Goal: Participate in discussion

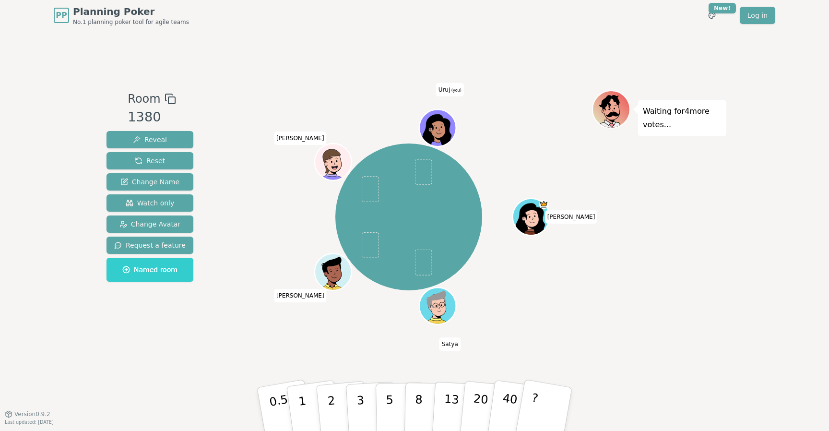
click at [614, 293] on div "Waiting for 4 more votes..." at bounding box center [659, 222] width 134 height 264
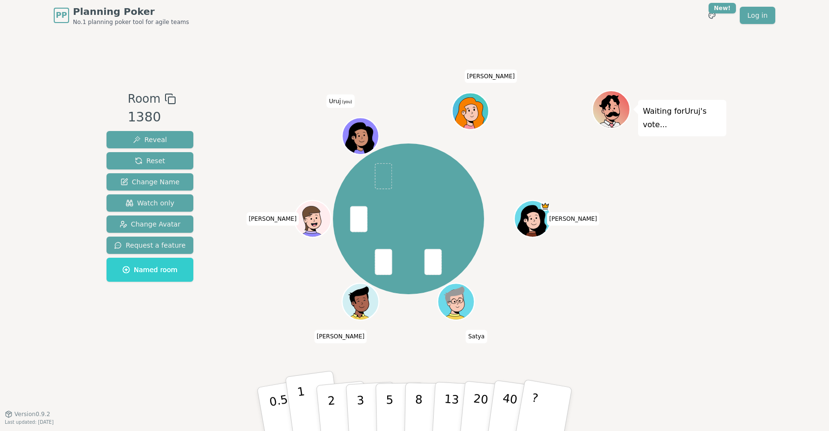
click at [307, 409] on button "1" at bounding box center [313, 409] width 57 height 78
click at [284, 402] on p "0.5" at bounding box center [280, 410] width 27 height 54
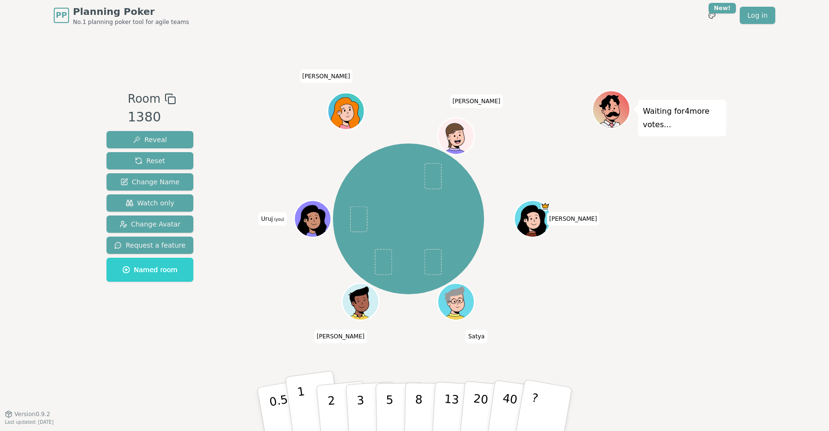
click at [305, 398] on button "1" at bounding box center [313, 409] width 57 height 78
click at [272, 318] on div "[PERSON_NAME] [PERSON_NAME] (you) [PERSON_NAME]" at bounding box center [408, 218] width 367 height 223
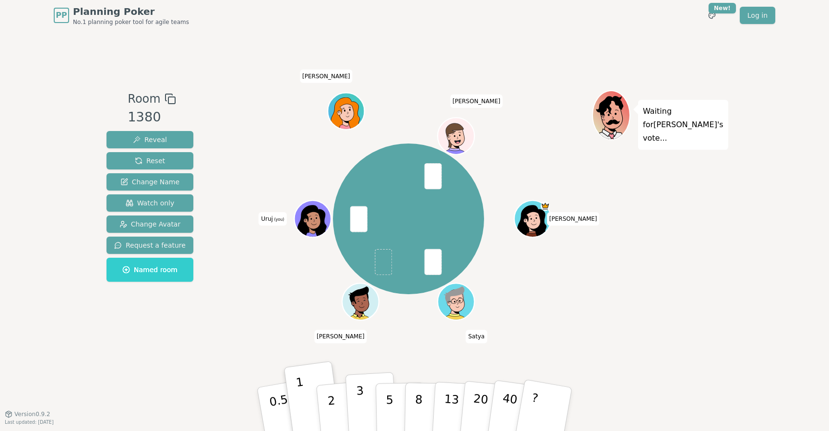
click at [358, 406] on p "3" at bounding box center [361, 410] width 11 height 52
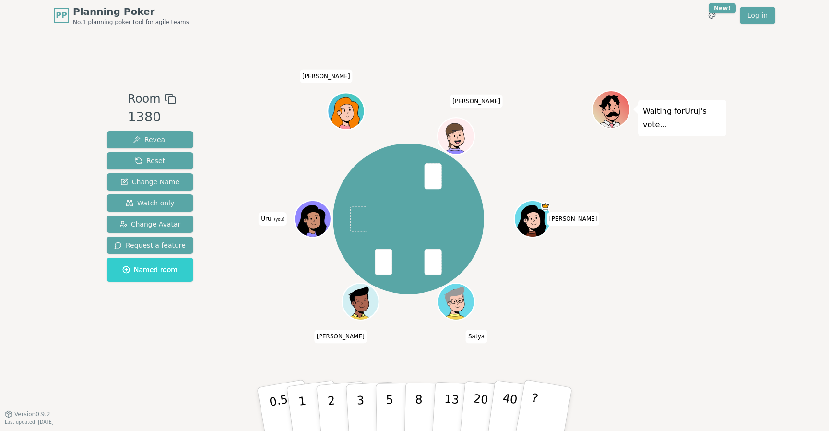
click at [569, 302] on div "[PERSON_NAME] [PERSON_NAME] (you) [PERSON_NAME]" at bounding box center [408, 218] width 367 height 223
click at [334, 404] on button "2" at bounding box center [342, 409] width 55 height 76
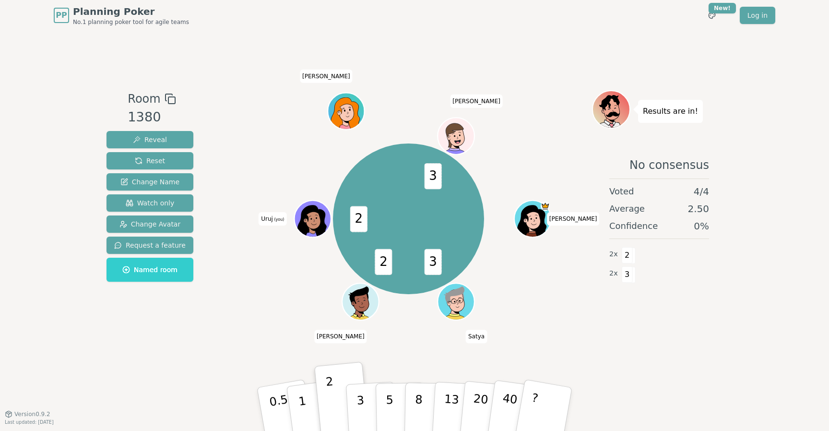
click at [564, 353] on div "3 2 2 3 [PERSON_NAME] Satya [PERSON_NAME] Uruj (you) [PERSON_NAME]" at bounding box center [408, 222] width 367 height 264
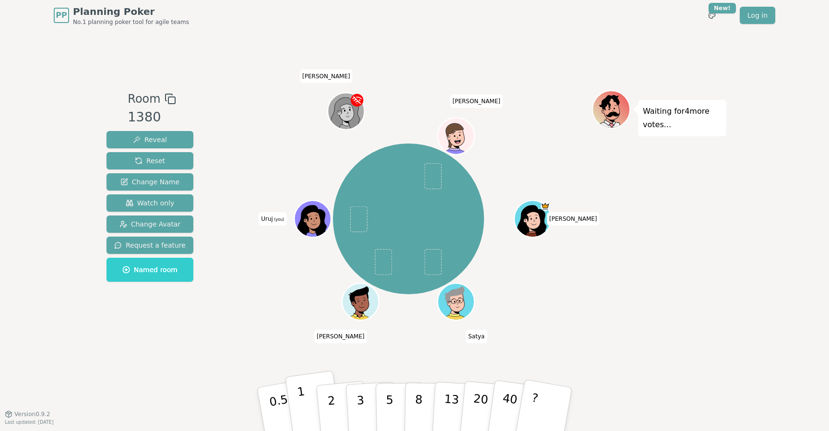
click at [302, 413] on p "1" at bounding box center [303, 410] width 14 height 52
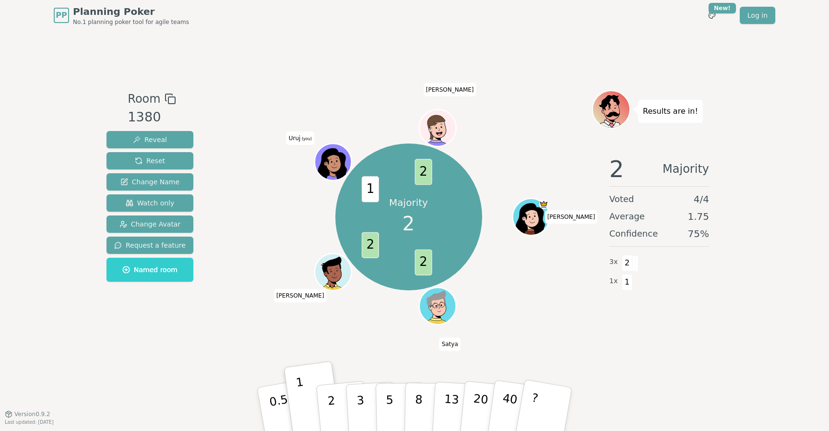
click at [540, 327] on div "Majority 2 2 2 1 2 [PERSON_NAME] Satya [PERSON_NAME] Uruj (you) [PERSON_NAME]" at bounding box center [408, 222] width 367 height 264
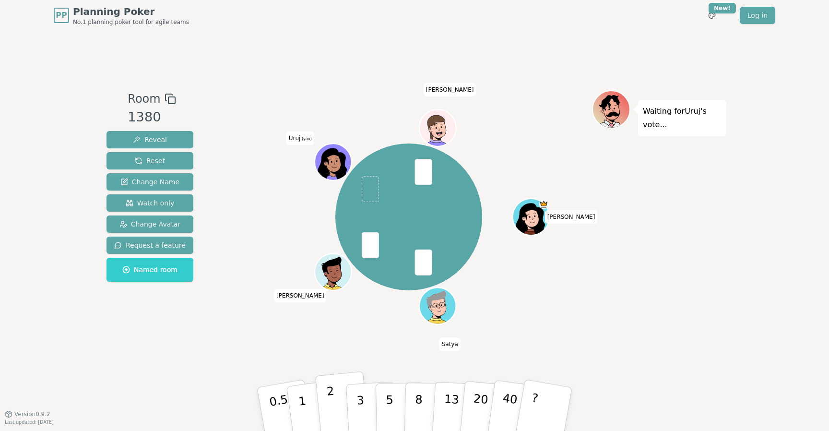
click at [337, 414] on button "2" at bounding box center [342, 409] width 55 height 76
click at [288, 350] on div "[PERSON_NAME] Satya [PERSON_NAME] Uruj (you) [PERSON_NAME]" at bounding box center [408, 222] width 367 height 264
click at [360, 408] on p "3" at bounding box center [361, 410] width 11 height 52
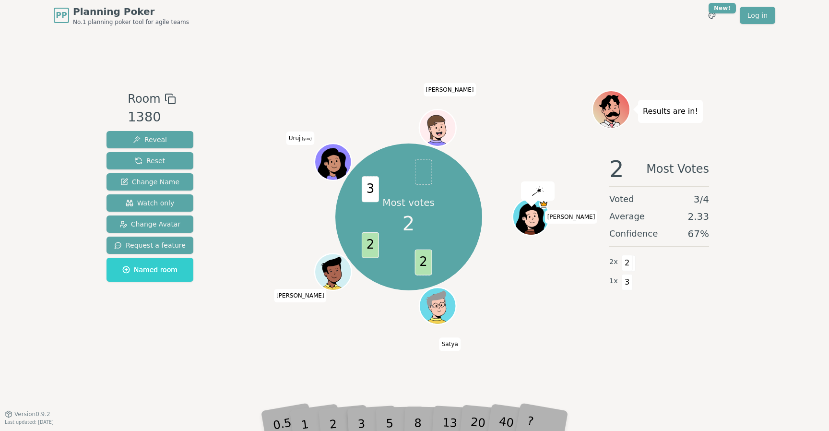
click at [524, 362] on div "Room 1380 Reveal Reset Change Name Watch only Change Avatar Request a feature N…" at bounding box center [415, 222] width 624 height 383
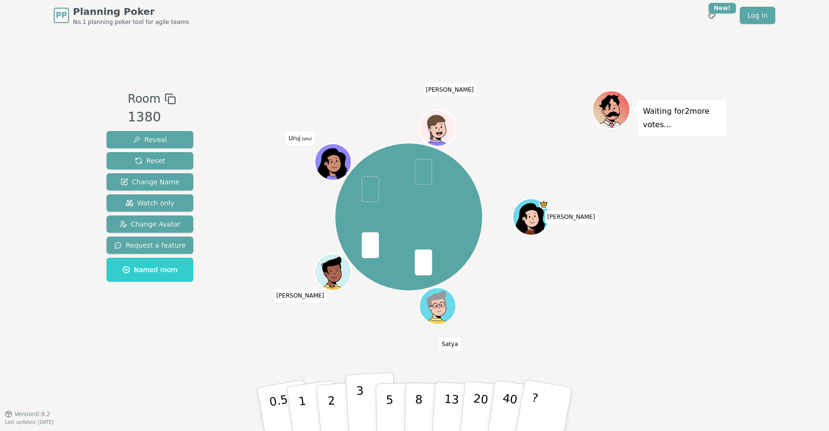
click at [365, 416] on button "3" at bounding box center [371, 409] width 52 height 75
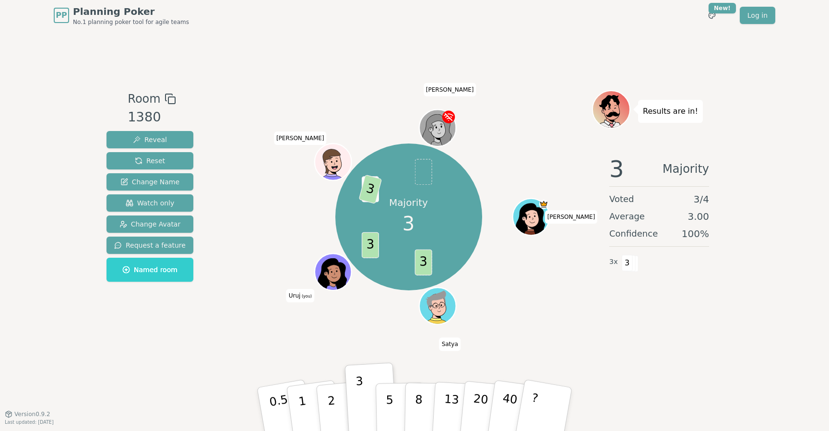
click at [79, 46] on div "PP Planning Poker No.1 planning poker tool for agile teams Toggle theme New! Lo…" at bounding box center [414, 215] width 829 height 431
